Goal: Information Seeking & Learning: Learn about a topic

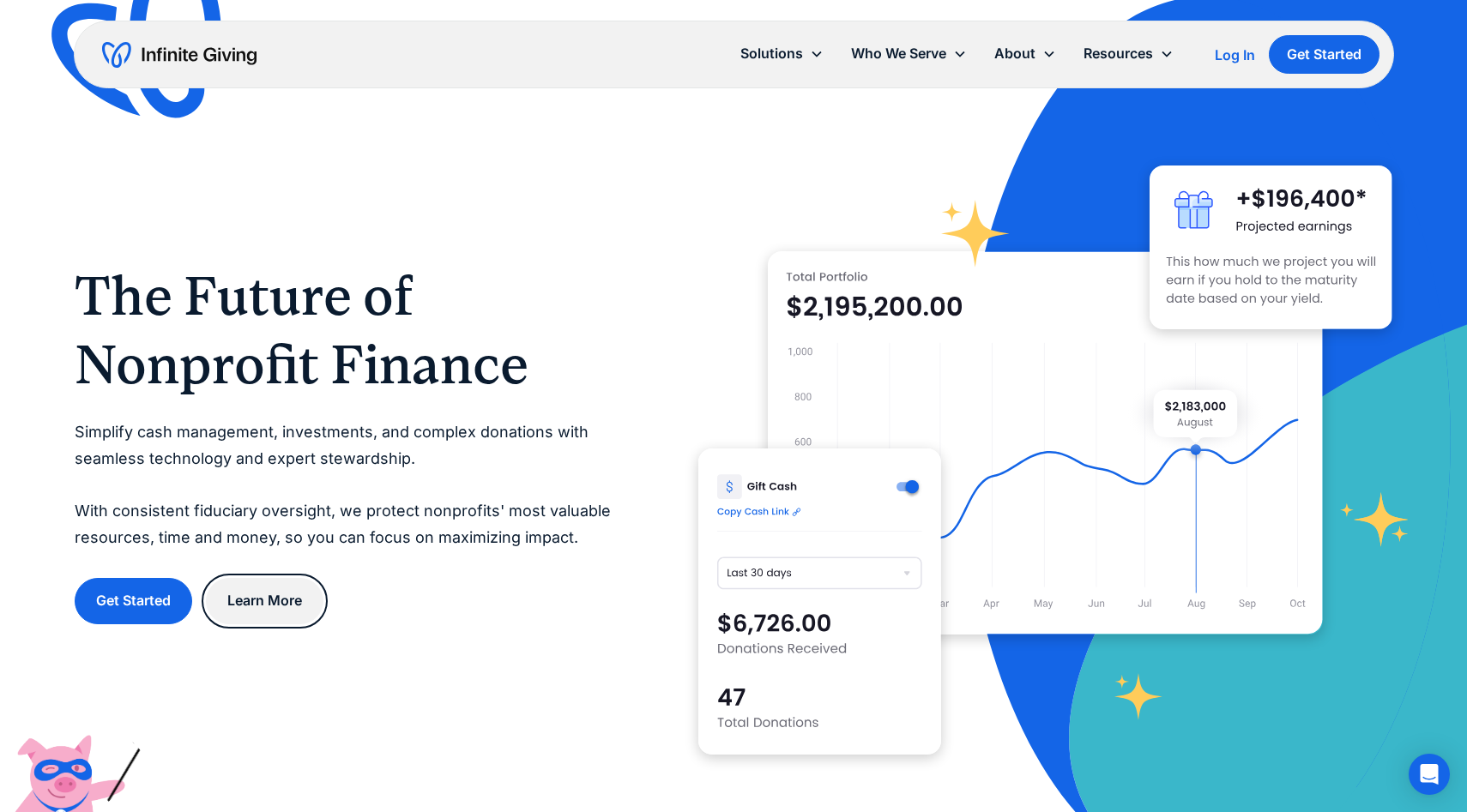
click at [240, 603] on link "Learn More" at bounding box center [264, 600] width 117 height 45
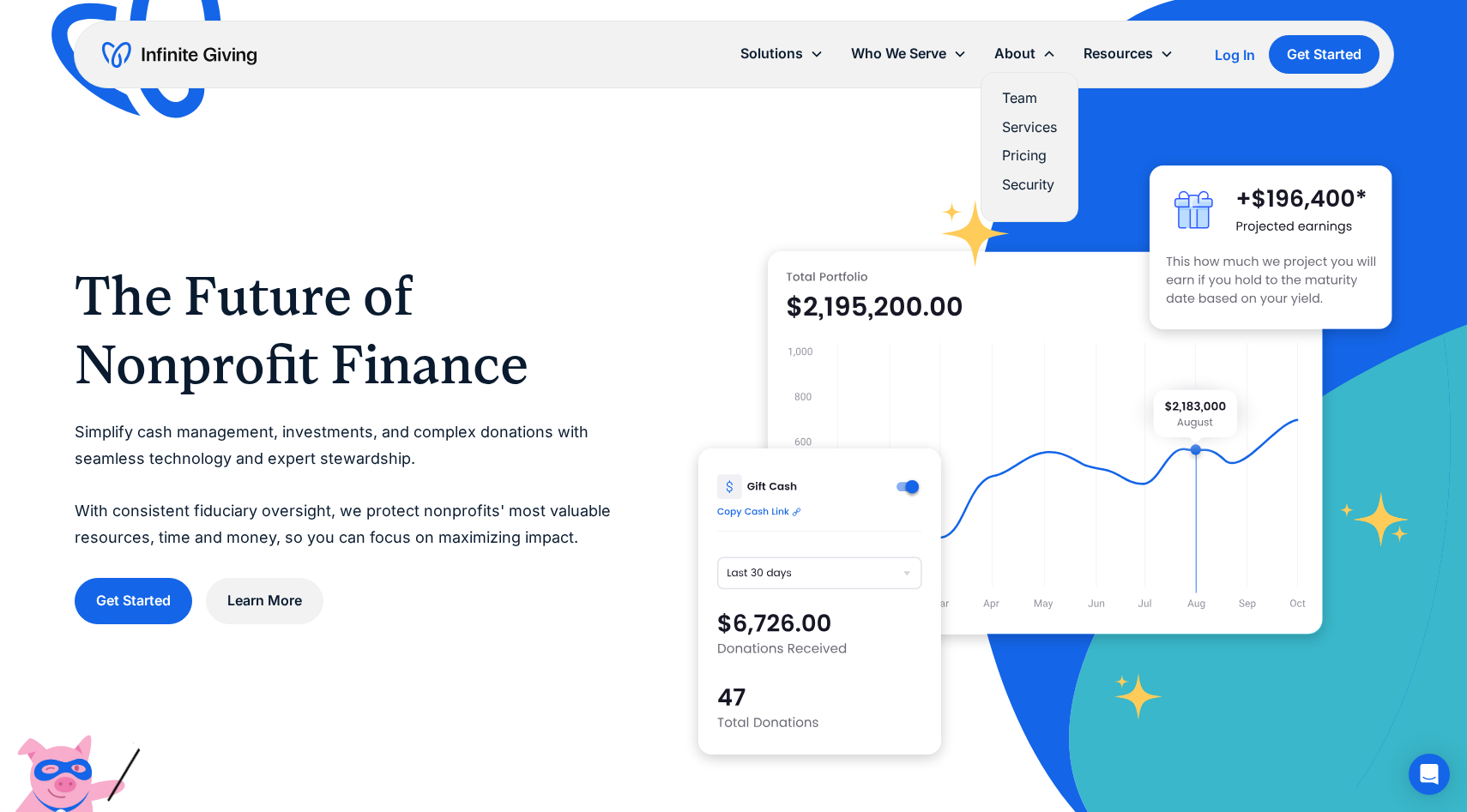
click at [1019, 58] on div "About" at bounding box center [1015, 54] width 41 height 24
click at [1019, 55] on div "About" at bounding box center [1015, 54] width 41 height 24
click at [1037, 44] on div "About" at bounding box center [1025, 53] width 90 height 36
click at [1053, 53] on icon at bounding box center [1050, 54] width 14 height 14
click at [1037, 131] on link "Services" at bounding box center [1030, 128] width 55 height 24
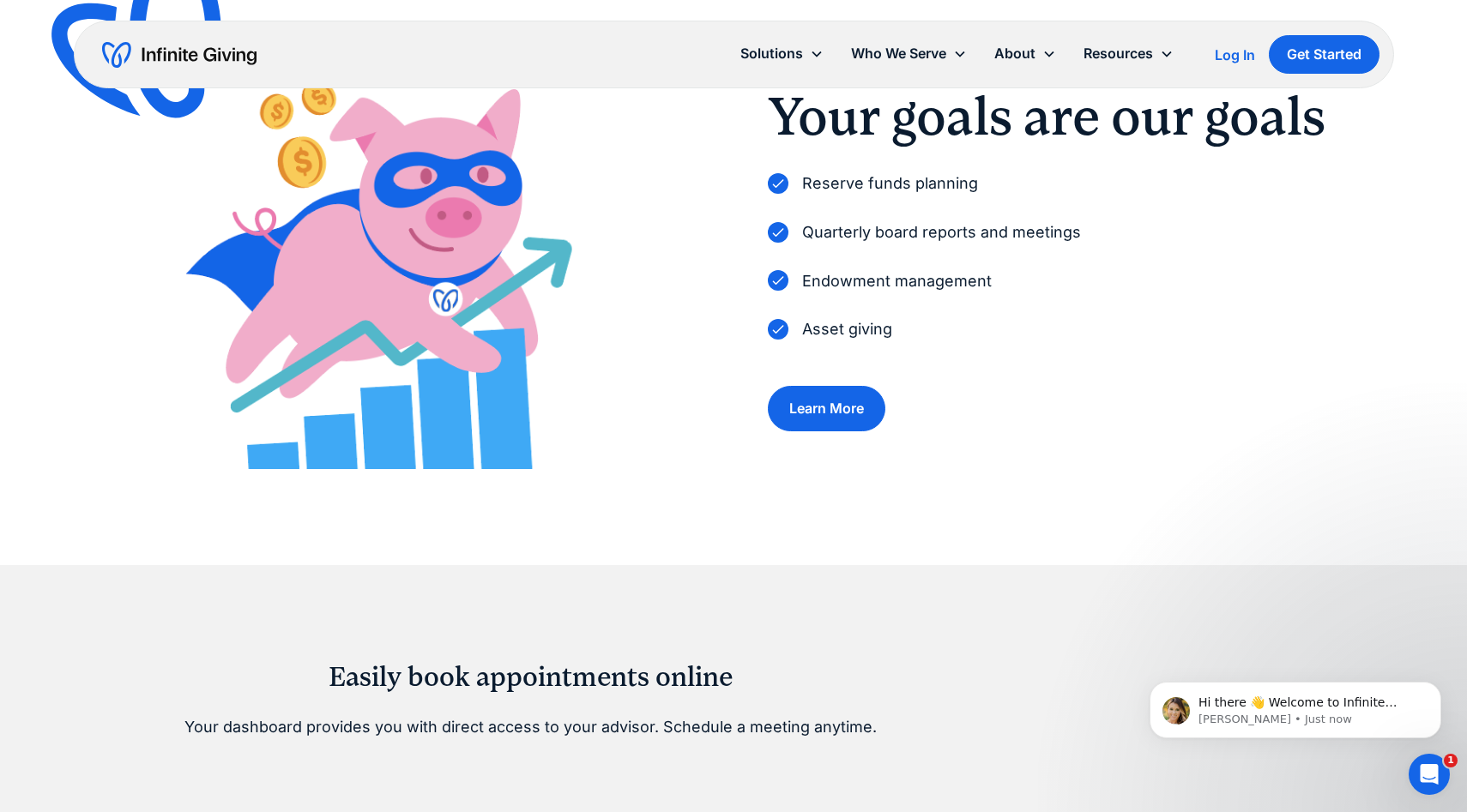
scroll to position [188, 0]
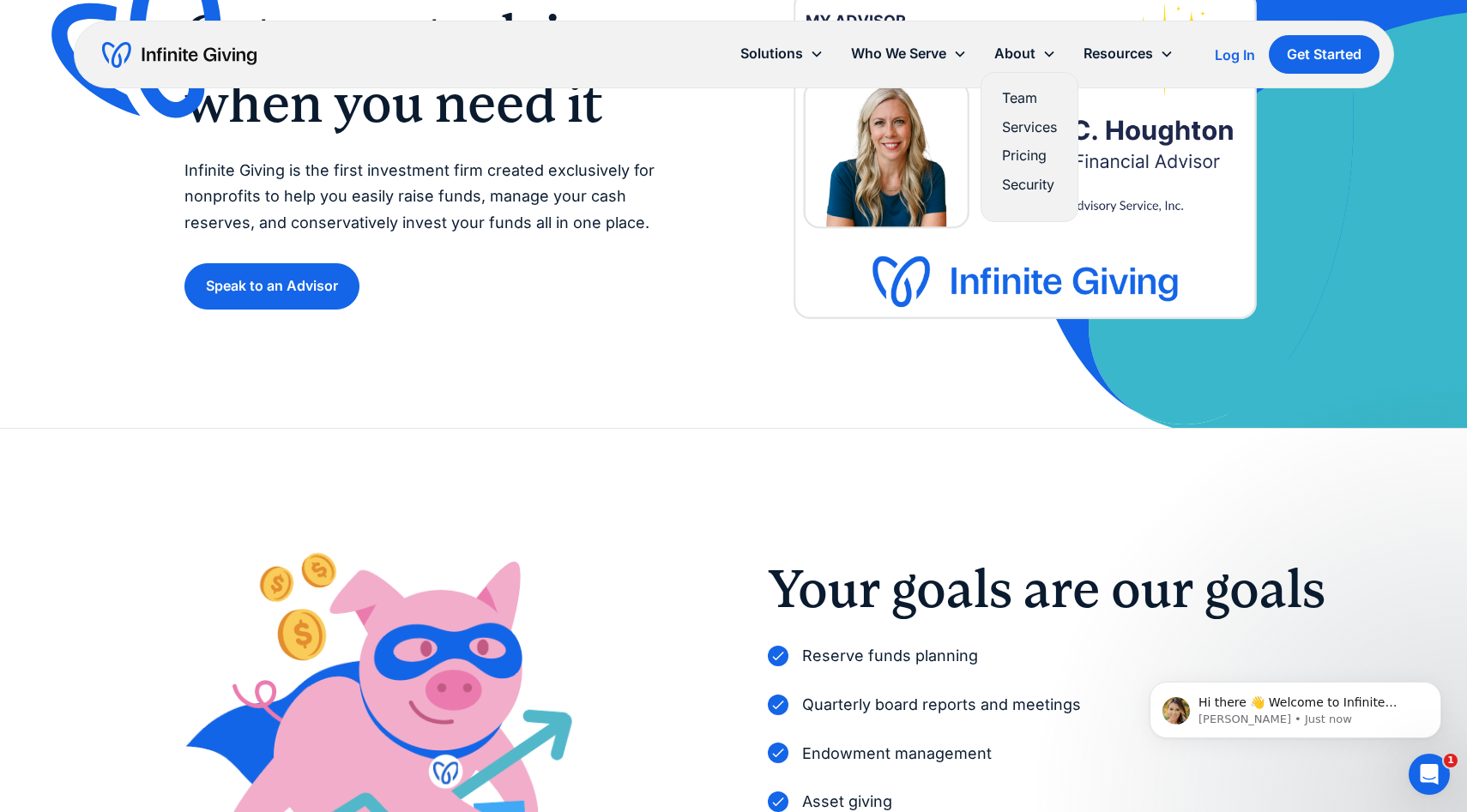
click at [1019, 158] on link "Pricing" at bounding box center [1030, 156] width 55 height 24
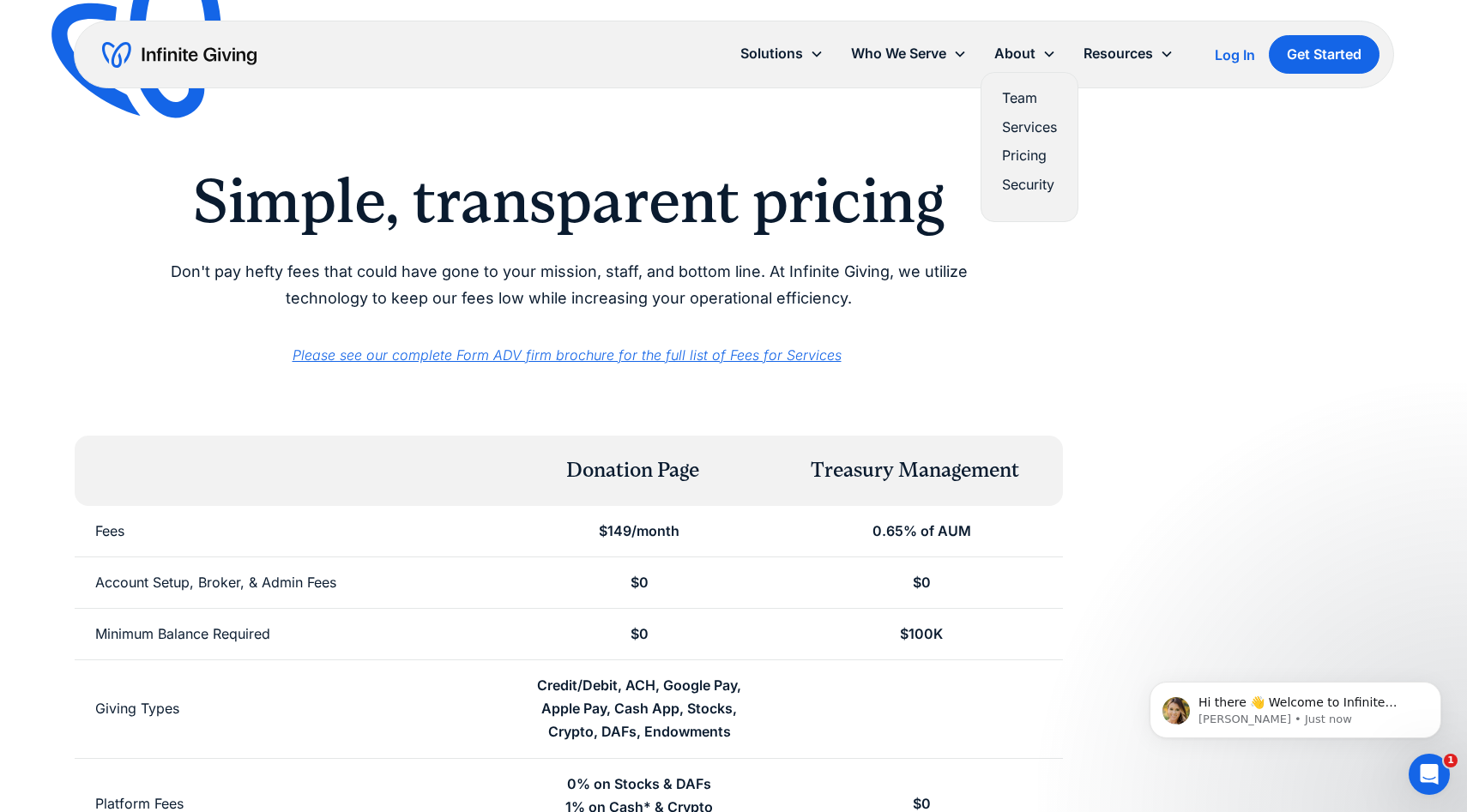
click at [1021, 190] on link "Security" at bounding box center [1030, 185] width 55 height 24
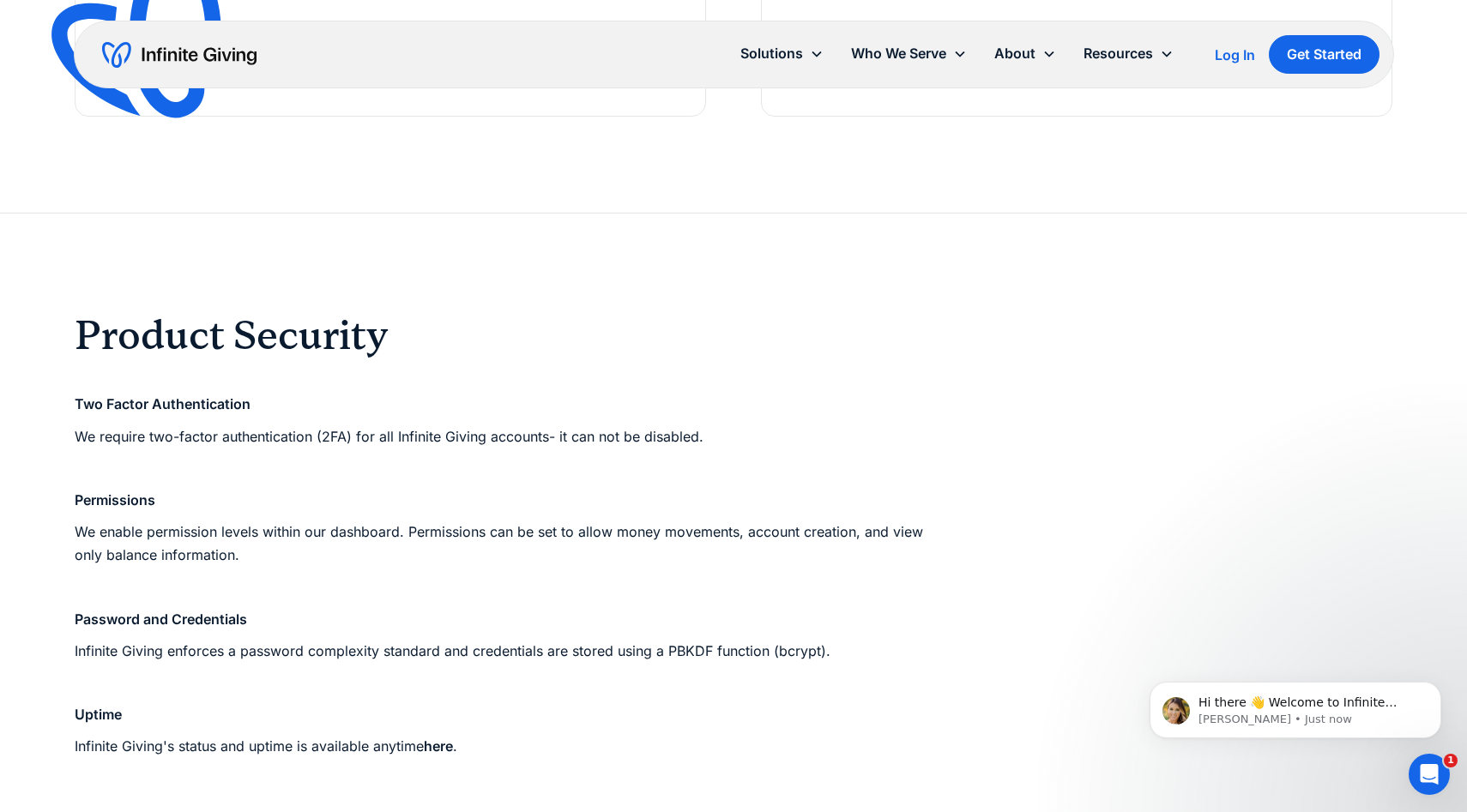
scroll to position [609, 0]
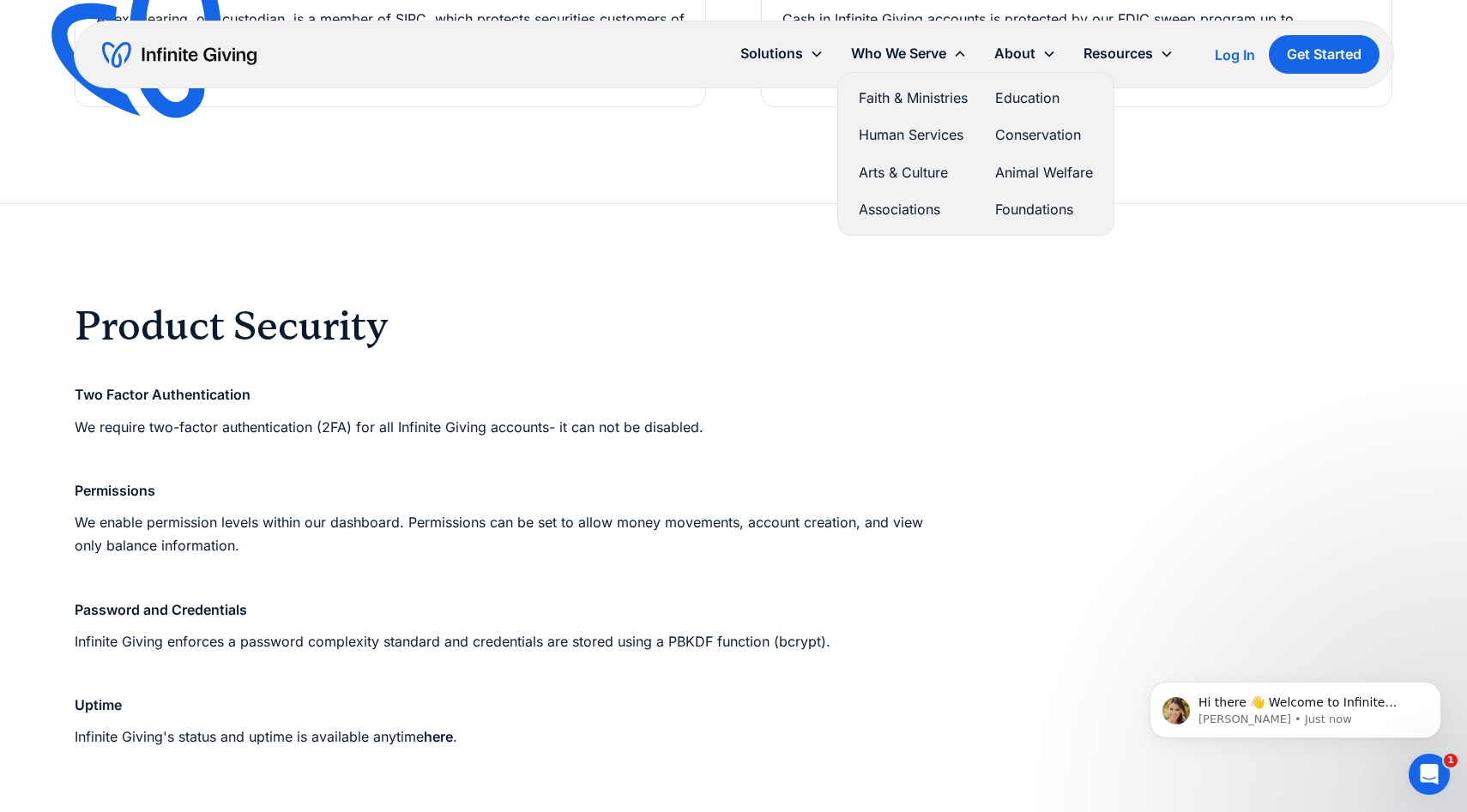
click at [892, 142] on link "Human Services" at bounding box center [913, 136] width 109 height 24
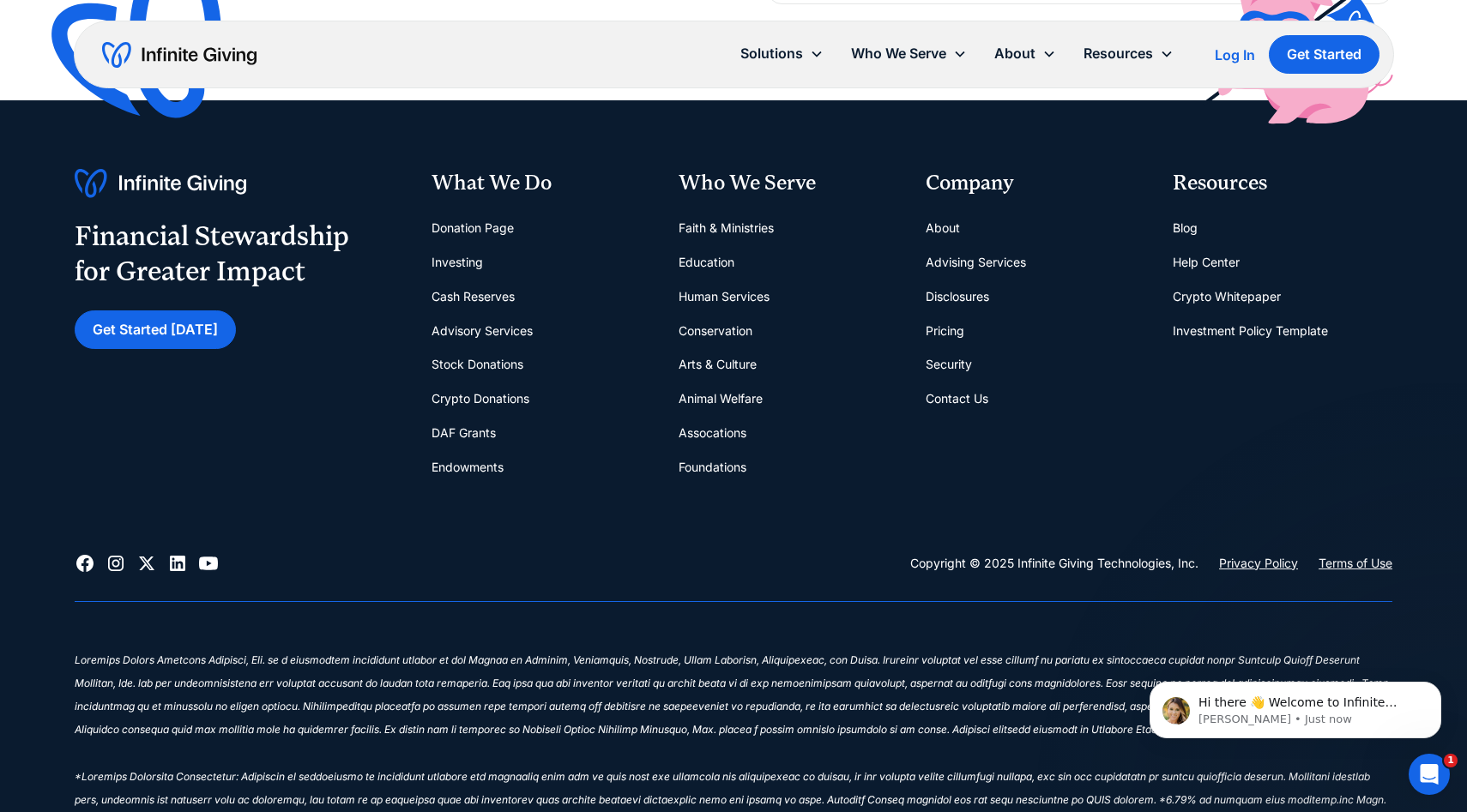
scroll to position [4683, 0]
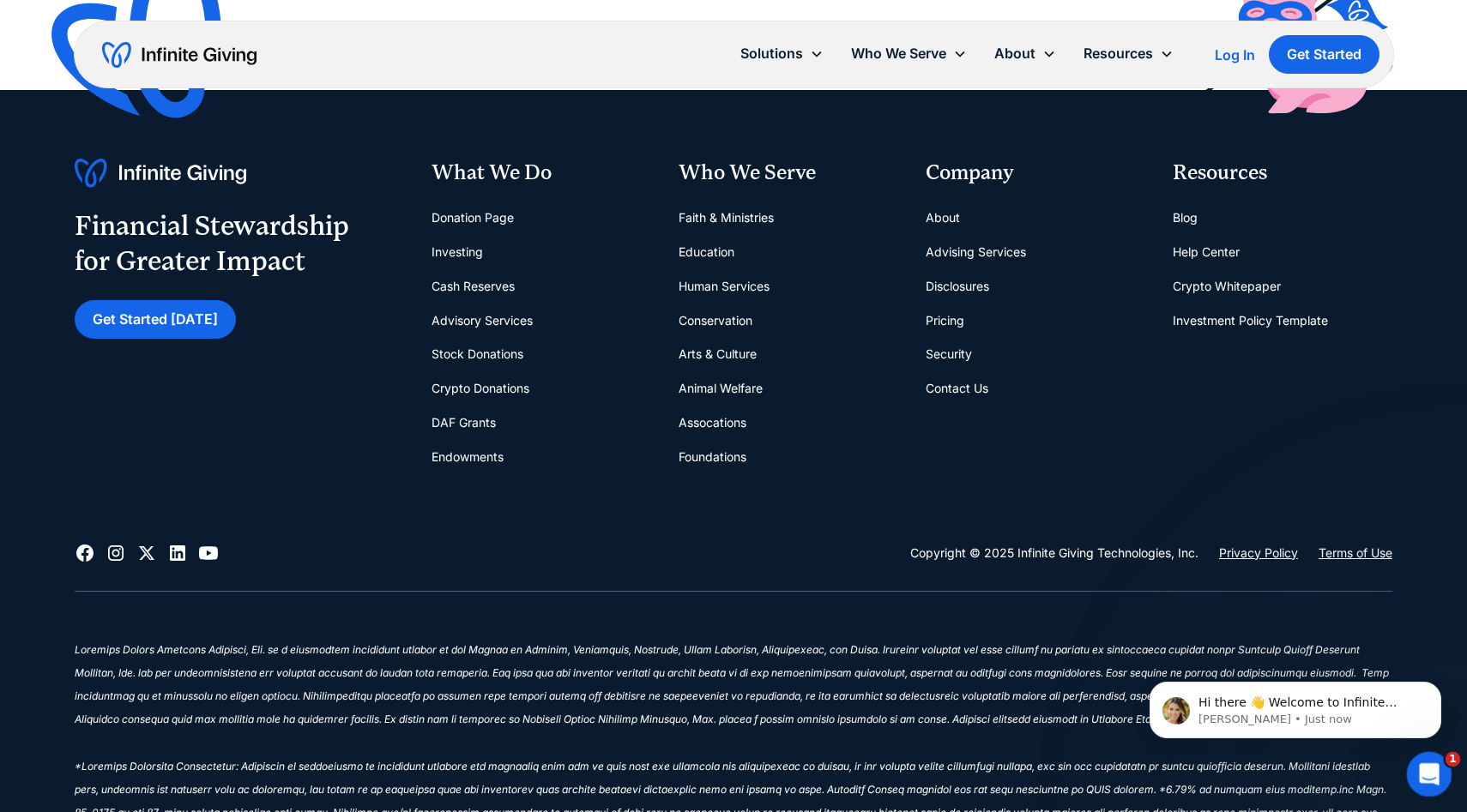
click at [1424, 772] on icon "Open Intercom Messenger" at bounding box center [1427, 772] width 29 height 29
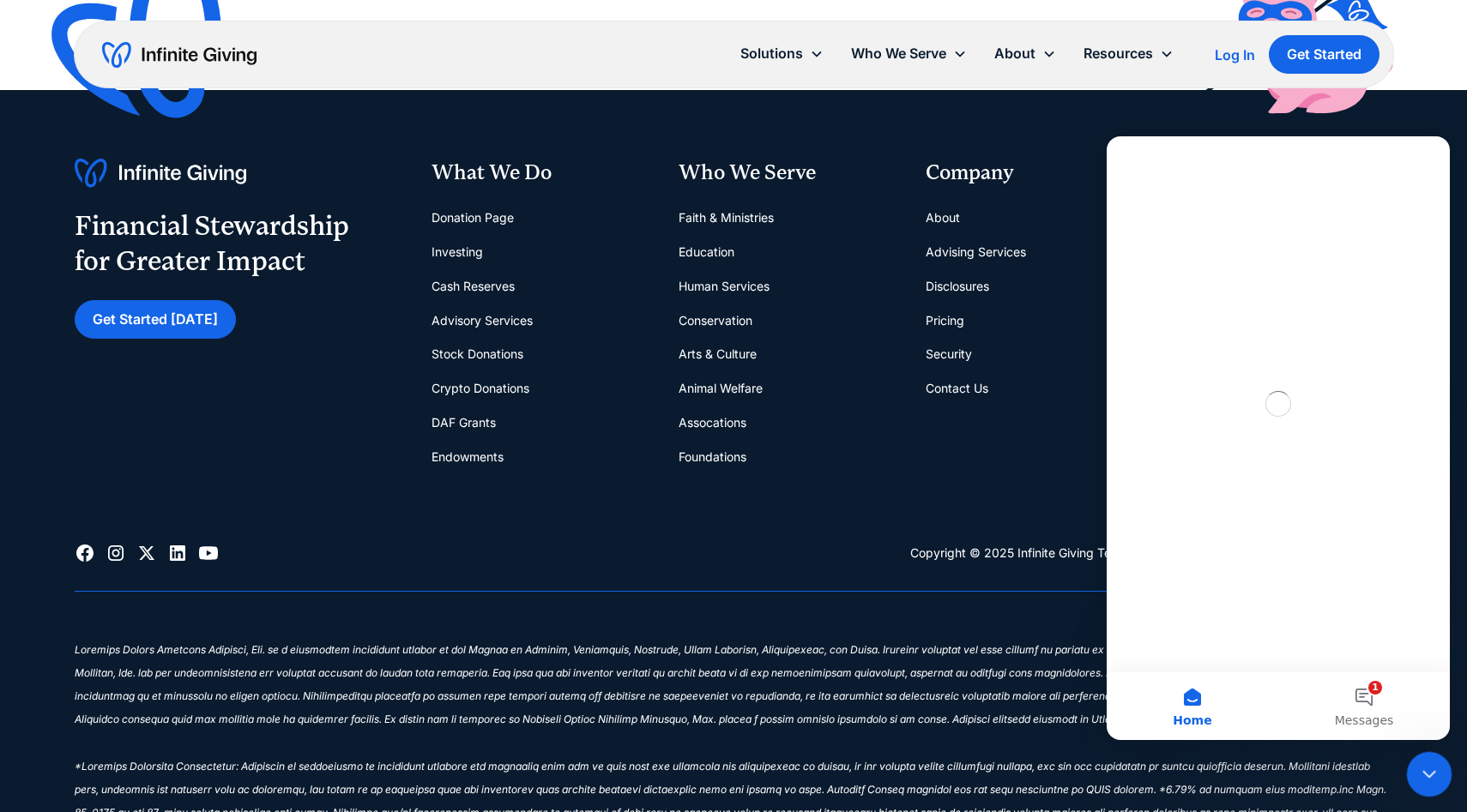
scroll to position [0, 0]
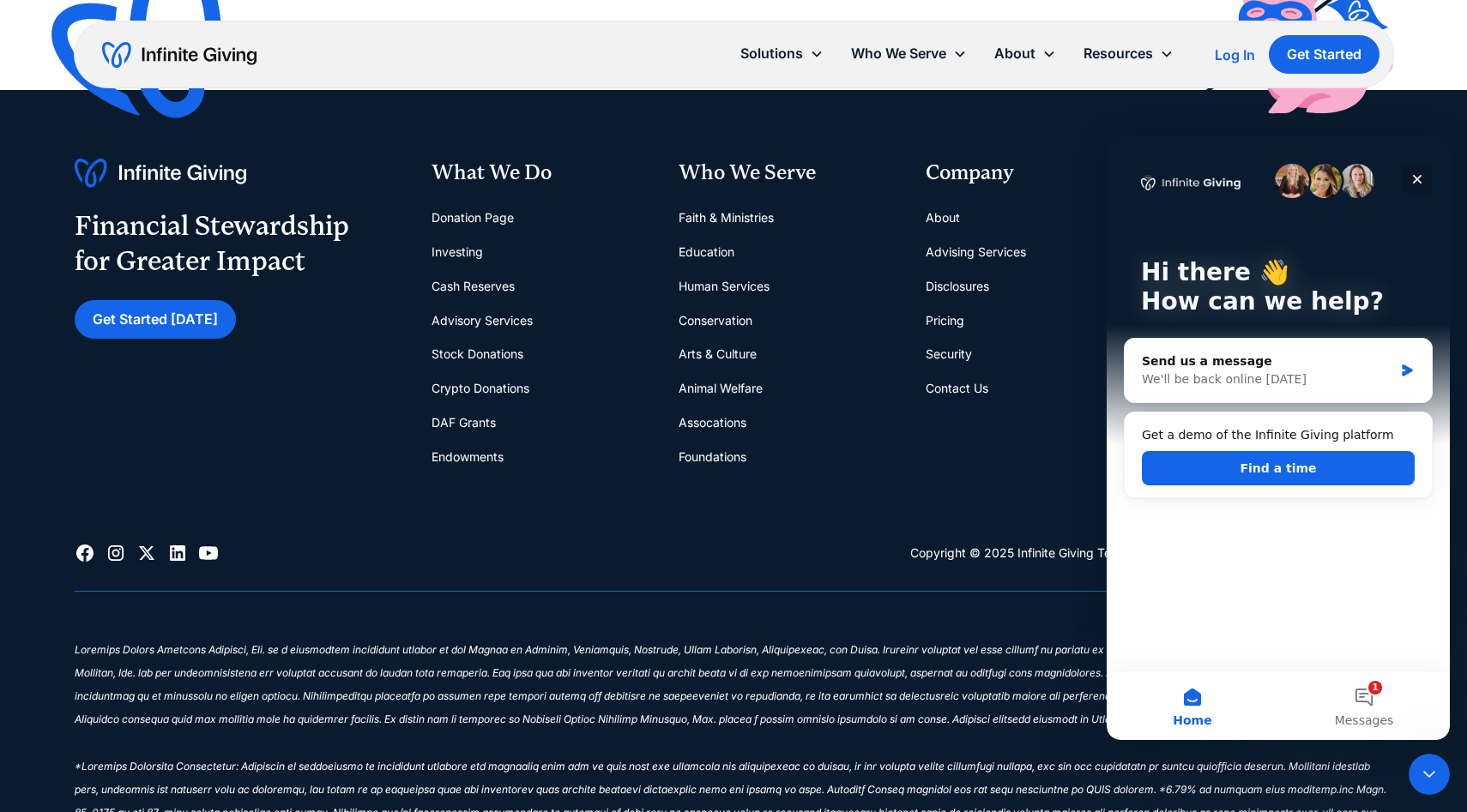
click at [1420, 181] on icon "Close" at bounding box center [1418, 180] width 10 height 10
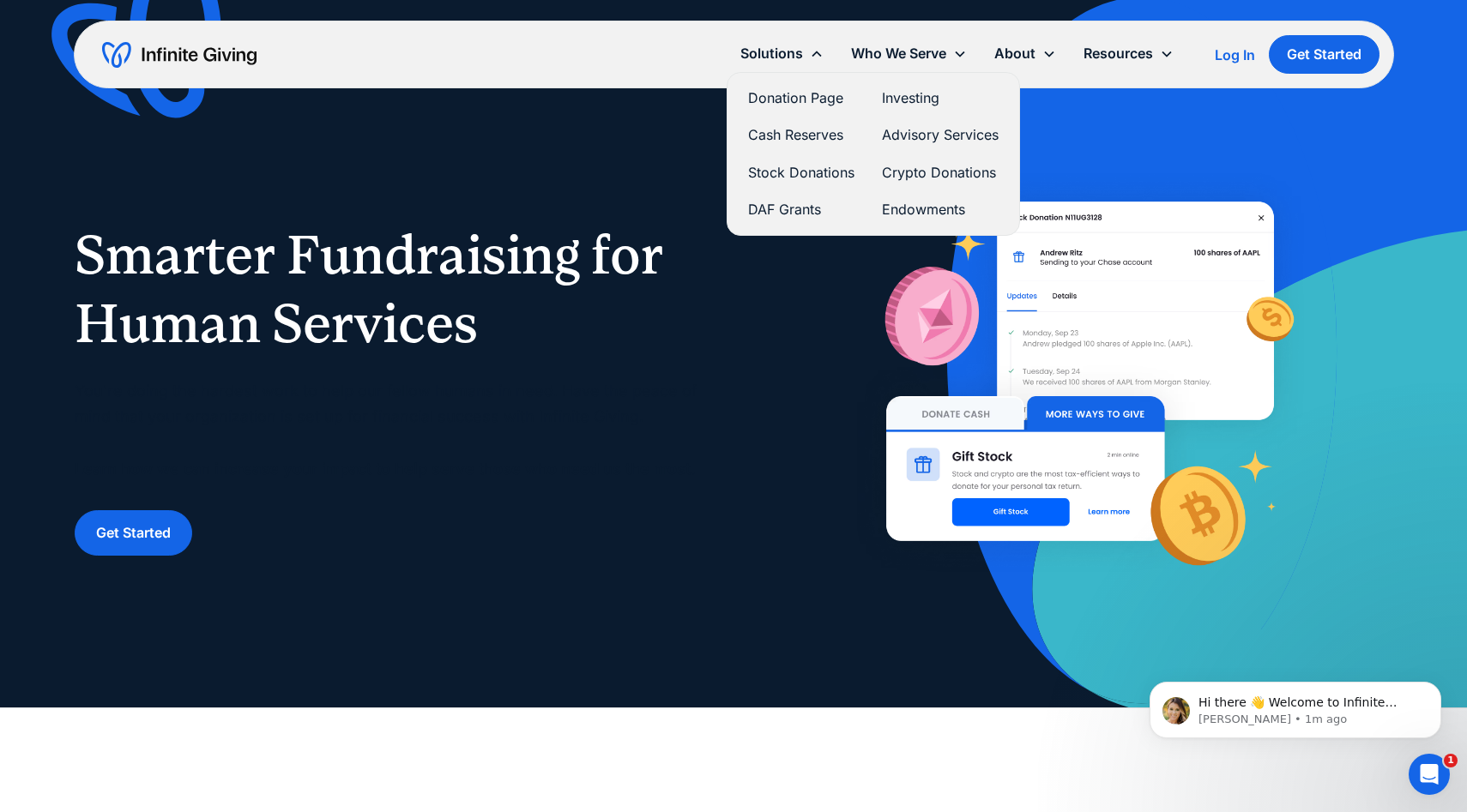
click at [791, 99] on link "Donation Page" at bounding box center [801, 98] width 106 height 24
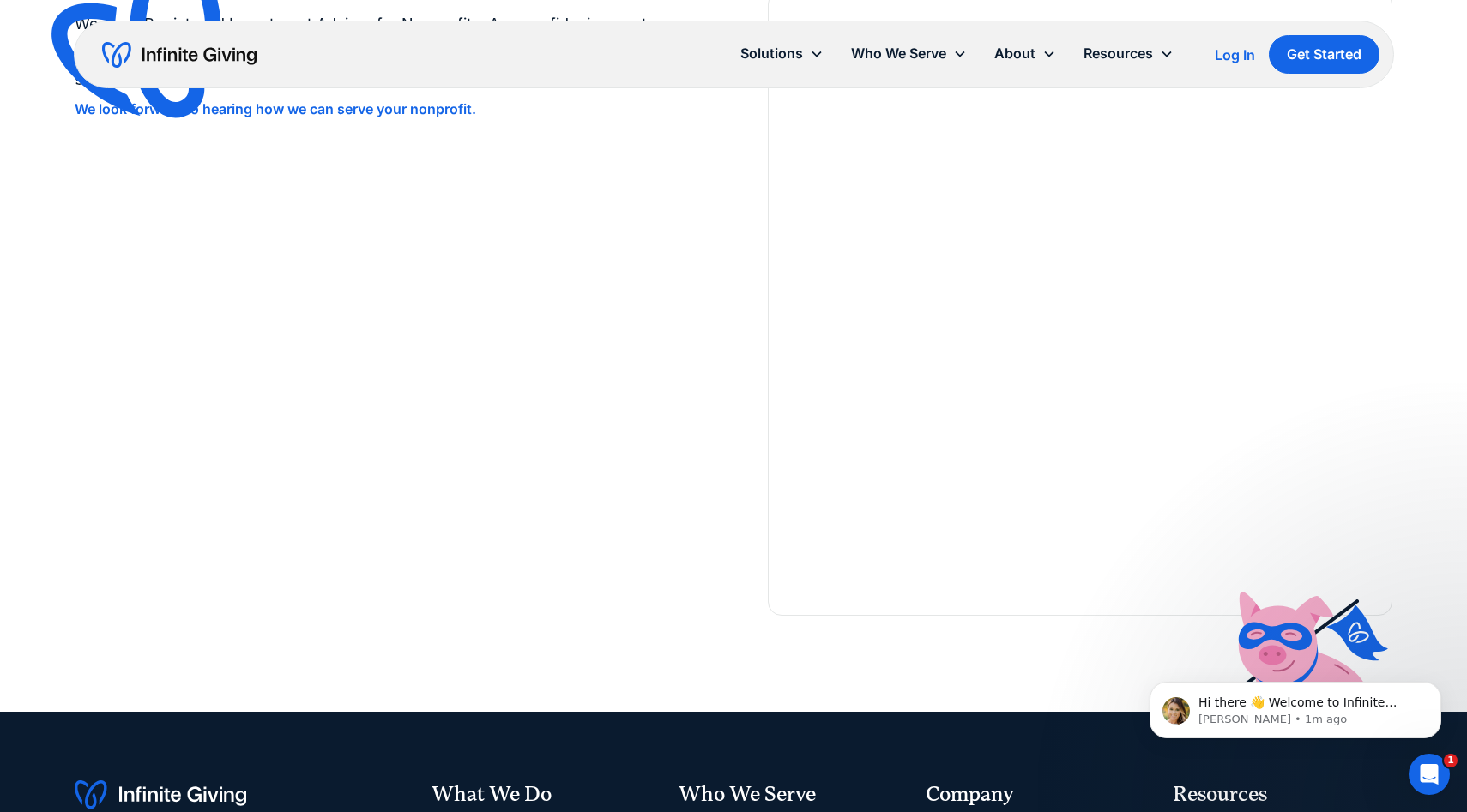
scroll to position [3152, 0]
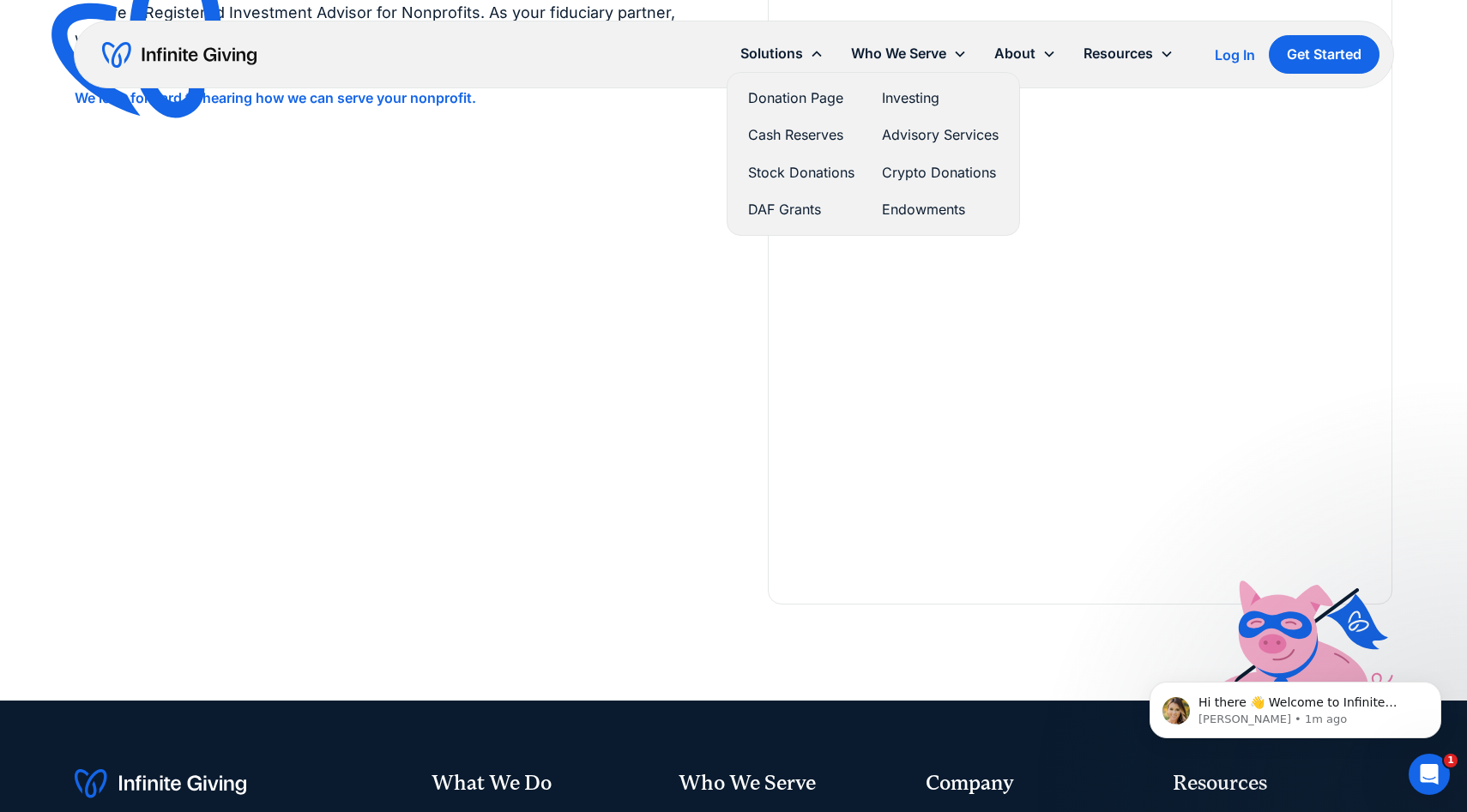
click at [912, 97] on link "Investing" at bounding box center [940, 98] width 117 height 24
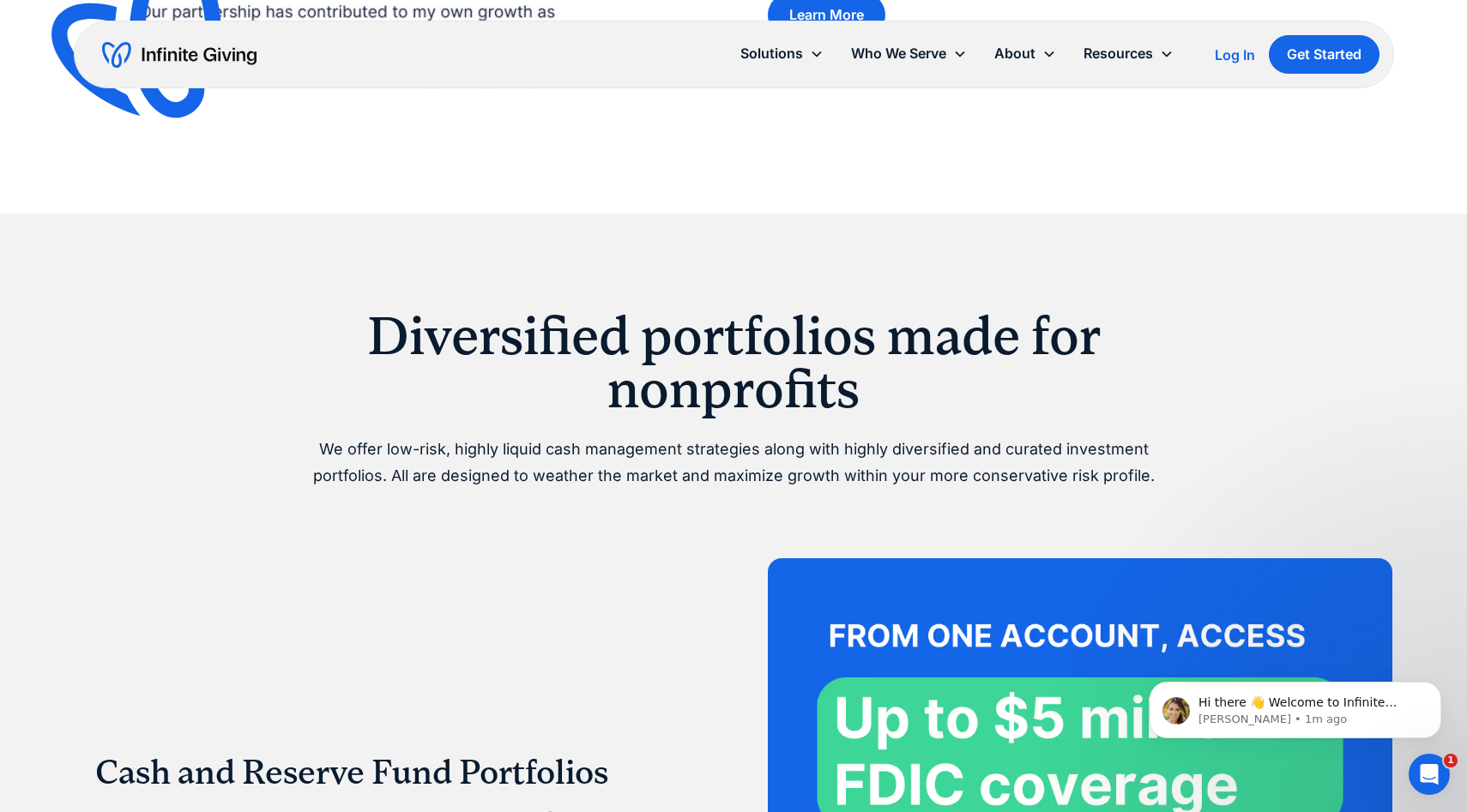
scroll to position [2849, 0]
